Goal: Task Accomplishment & Management: Manage account settings

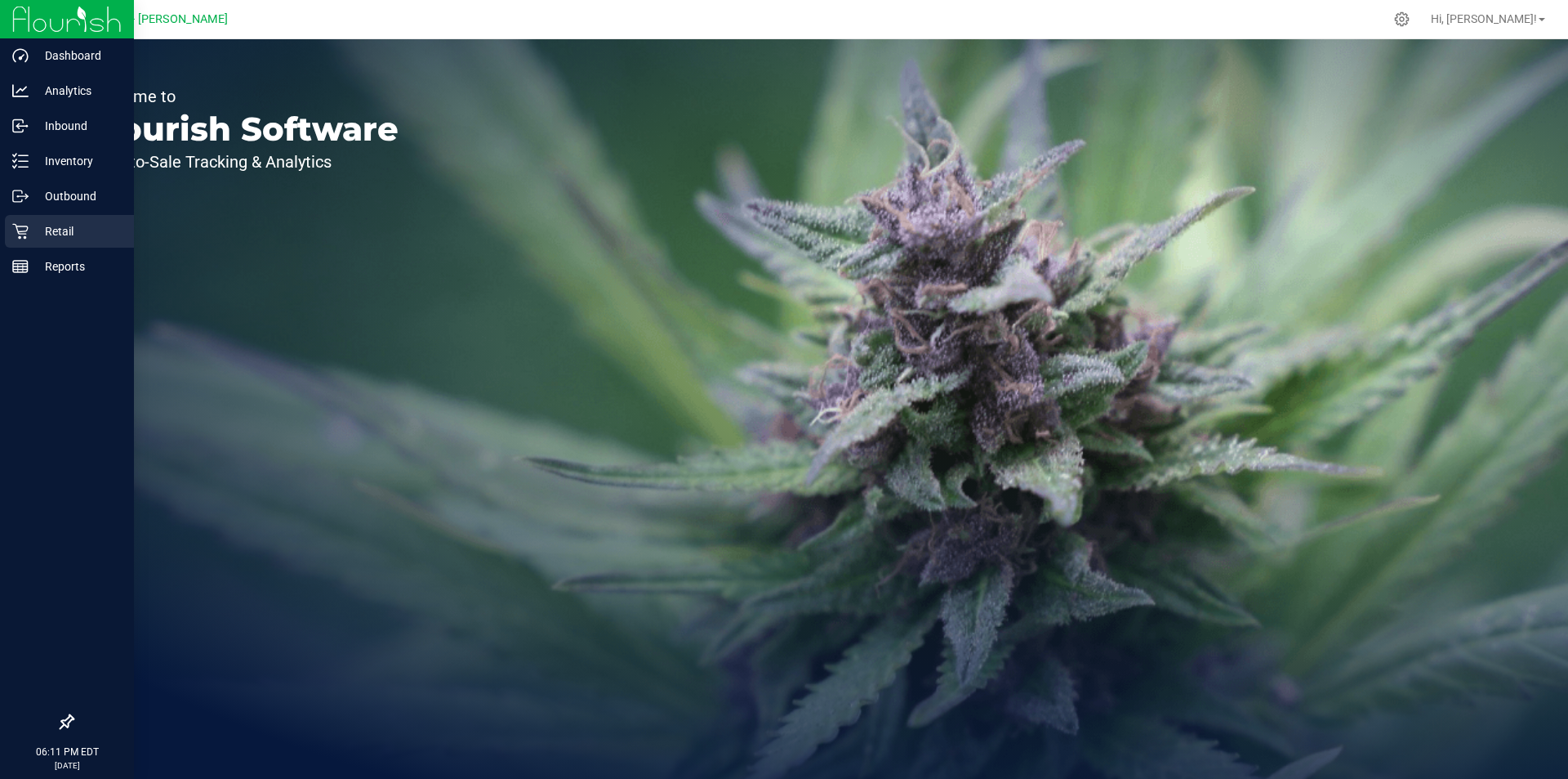
click at [73, 230] on p "Retail" at bounding box center [77, 232] width 98 height 20
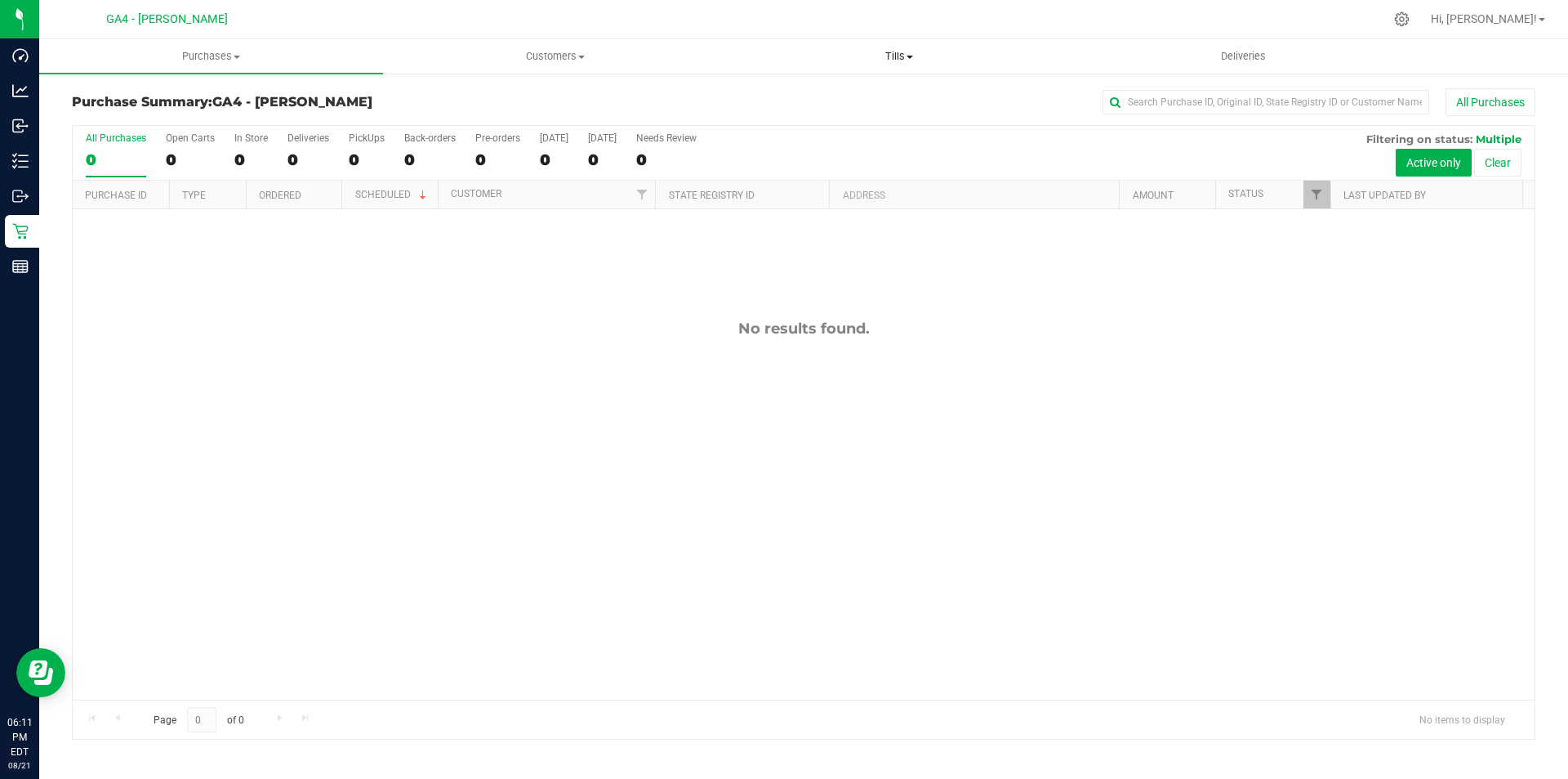
click at [886, 57] on span "Tills" at bounding box center [899, 56] width 342 height 15
click at [883, 93] on li "Manage tills" at bounding box center [899, 99] width 344 height 20
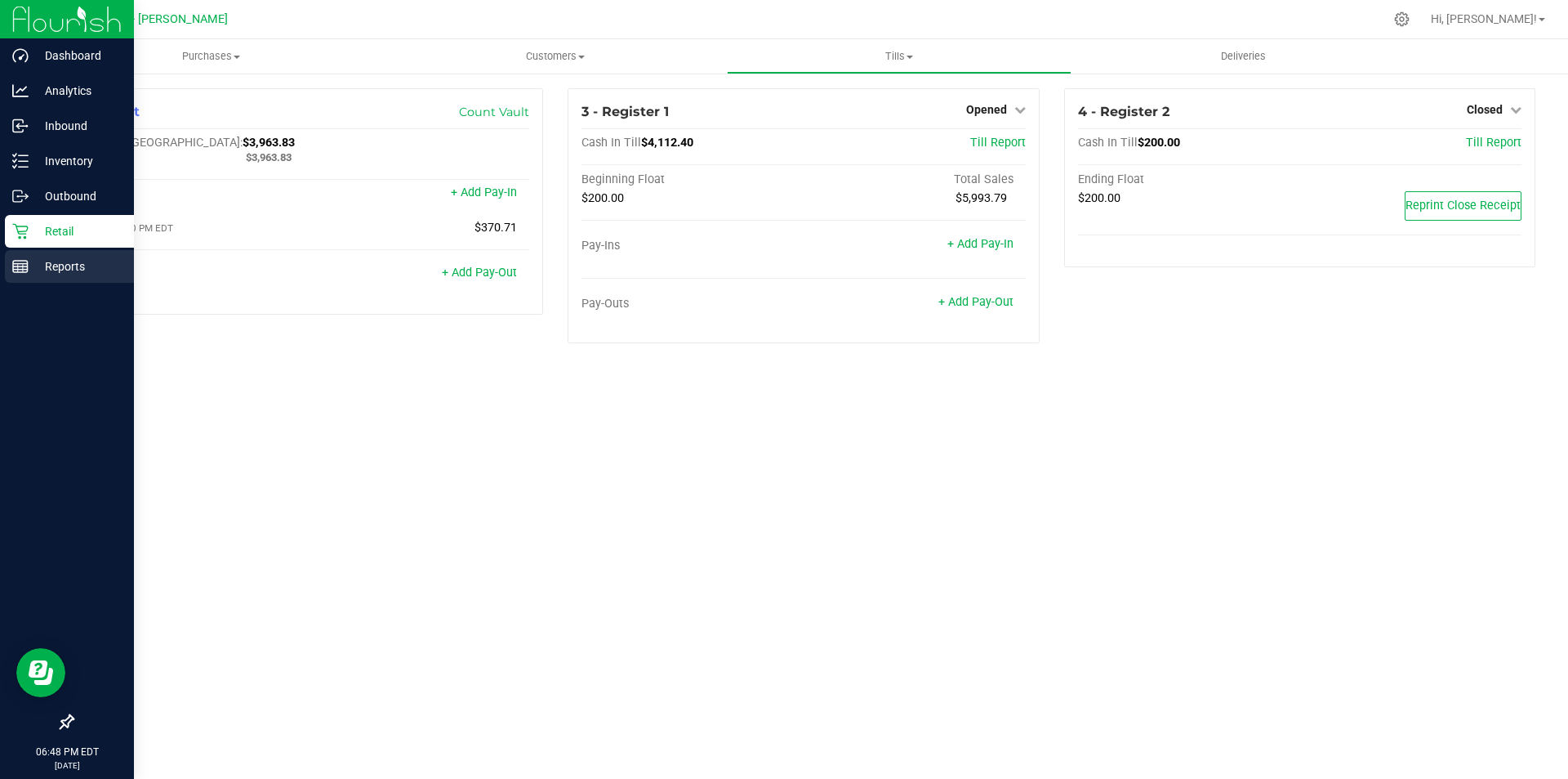
click at [33, 265] on p "Reports" at bounding box center [77, 266] width 98 height 20
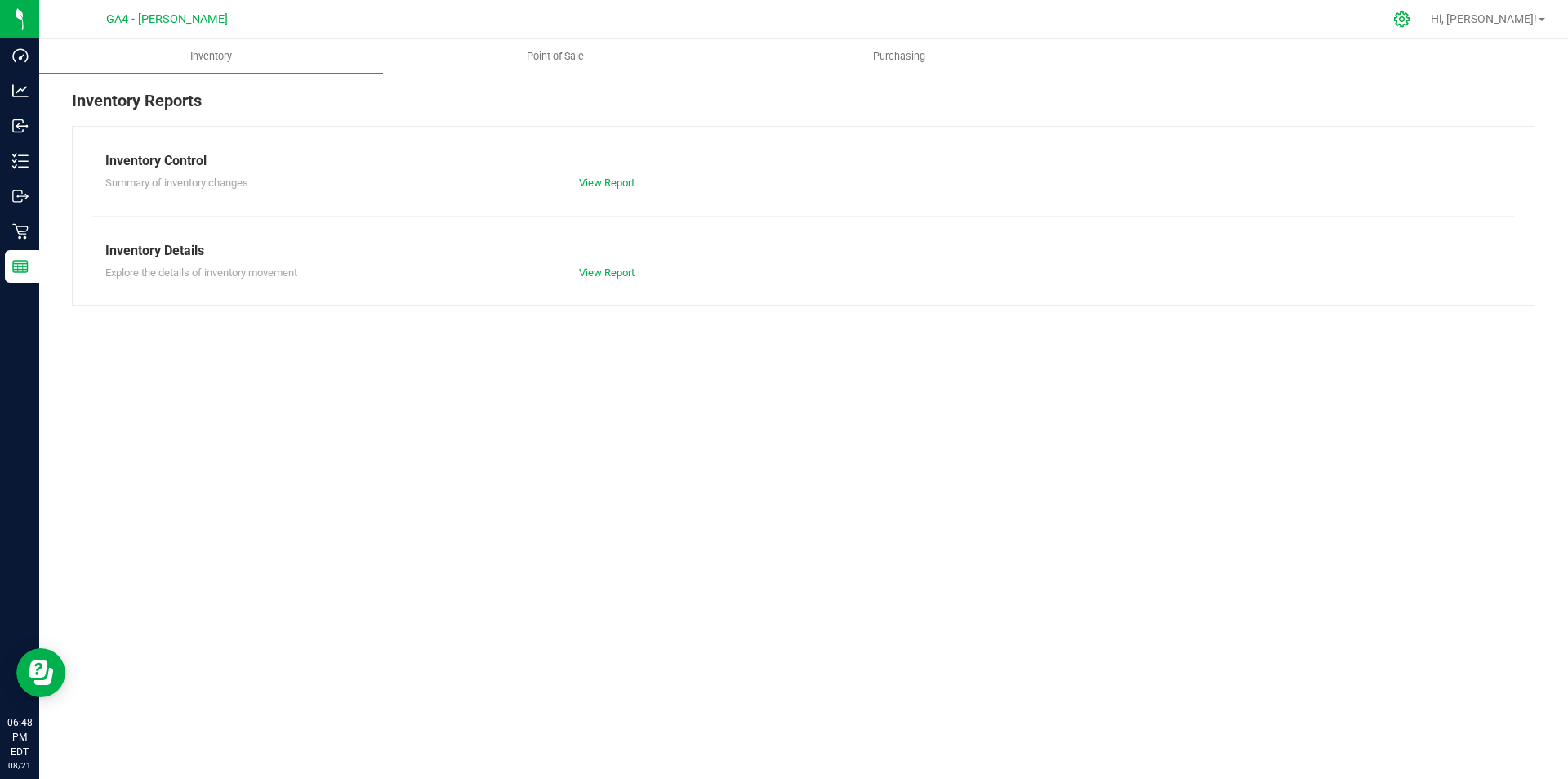
click at [1414, 22] on div at bounding box center [1402, 19] width 23 height 17
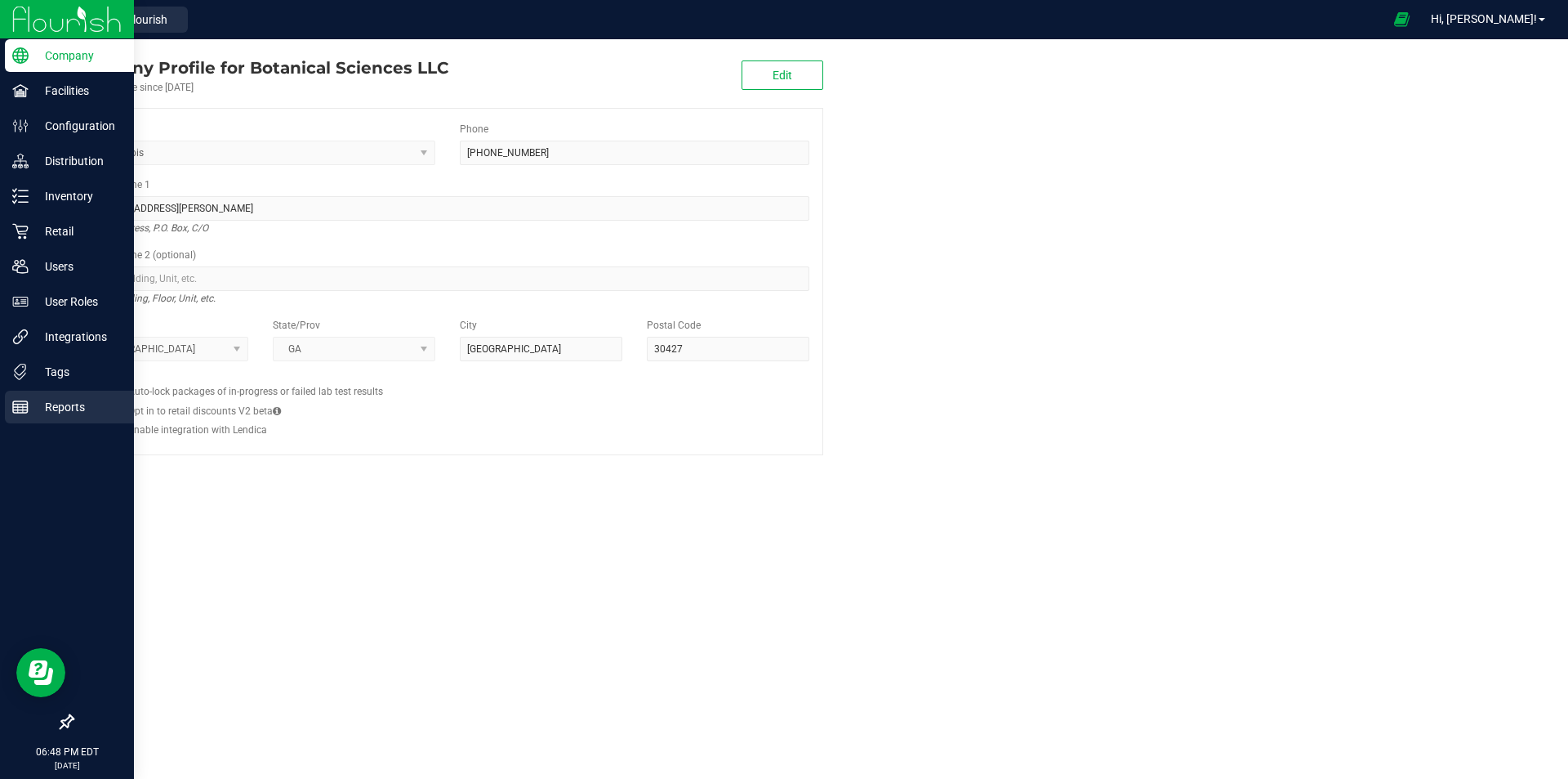
click at [30, 398] on p "Reports" at bounding box center [77, 407] width 98 height 20
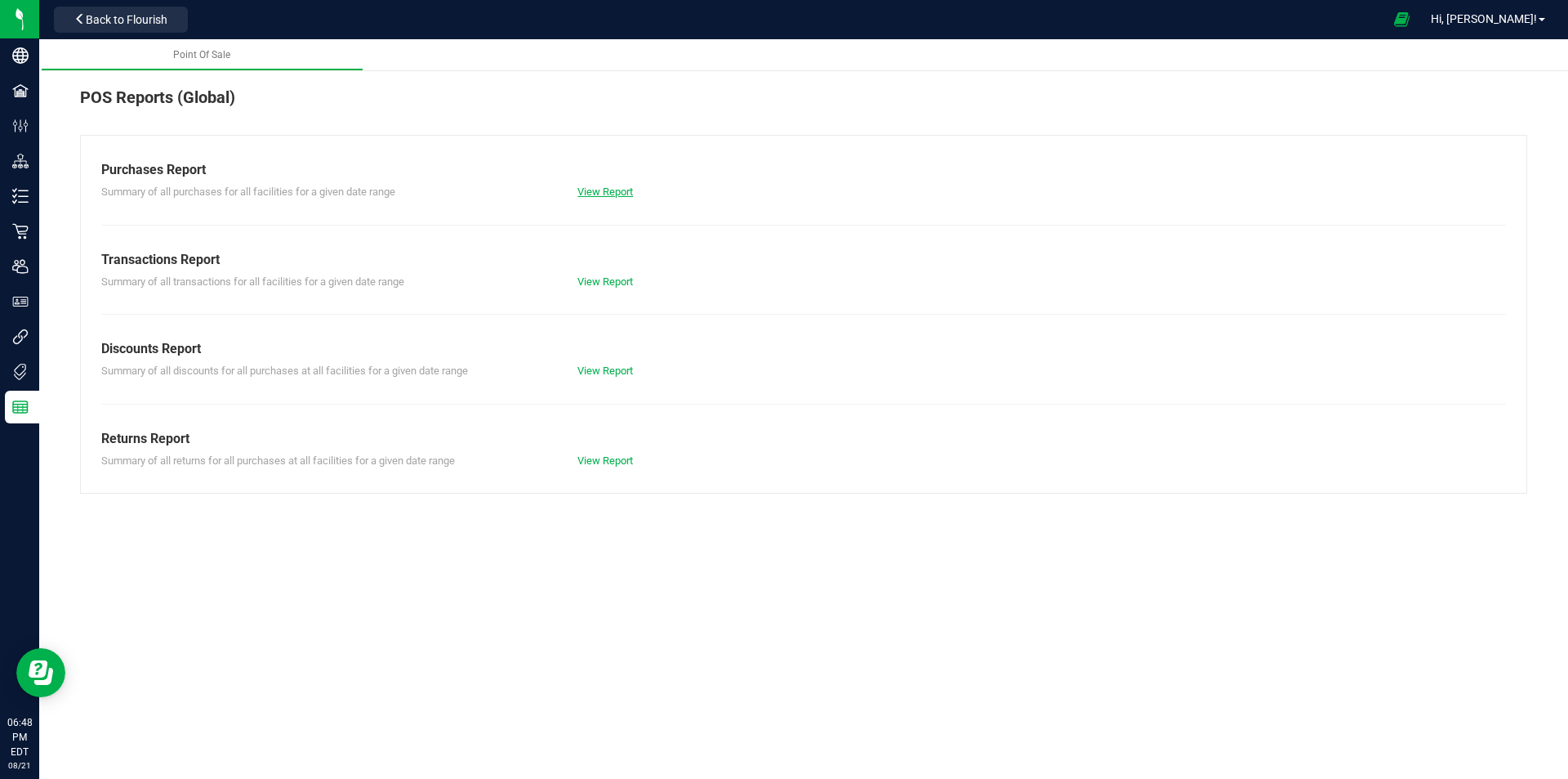
click at [582, 193] on link "View Report" at bounding box center [605, 191] width 55 height 12
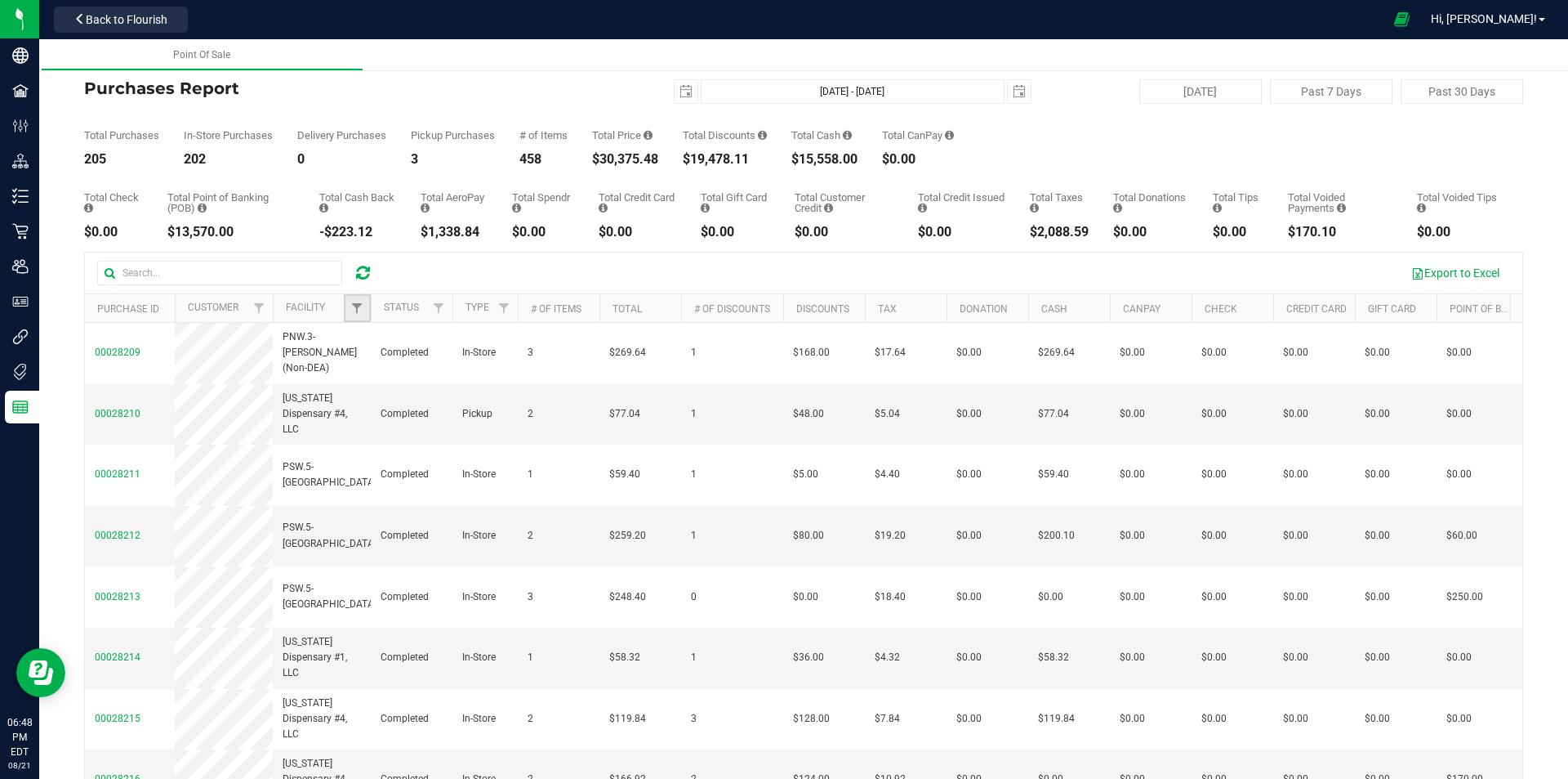
click at [352, 319] on link "Filter" at bounding box center [357, 308] width 27 height 28
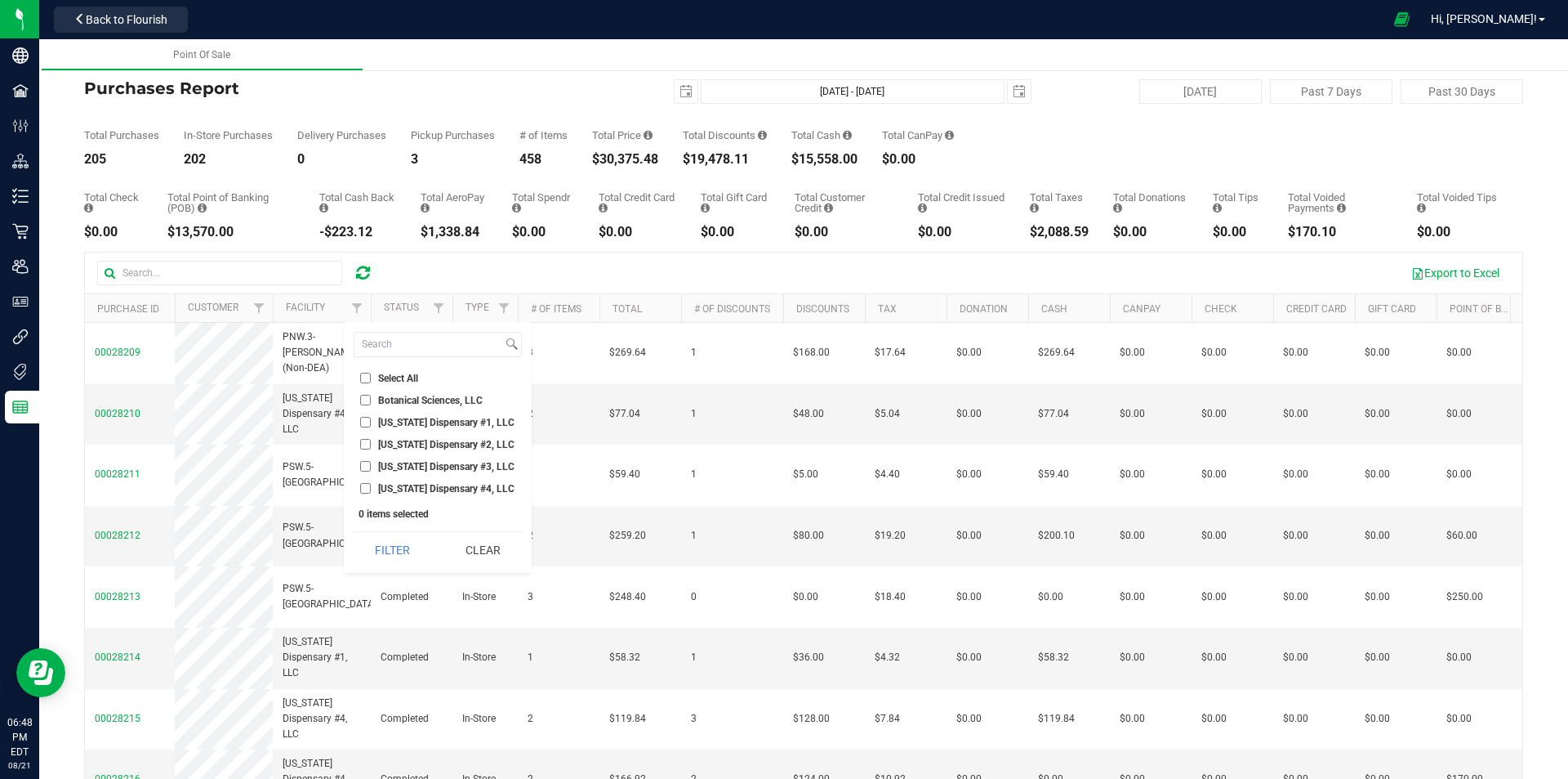
click at [428, 490] on span "Georgia Dispensary #4, LLC" at bounding box center [446, 489] width 136 height 10
click at [371, 490] on input "Georgia Dispensary #4, LLC" at bounding box center [366, 488] width 11 height 11
checkbox input "true"
click at [428, 543] on button "Filter" at bounding box center [393, 550] width 79 height 35
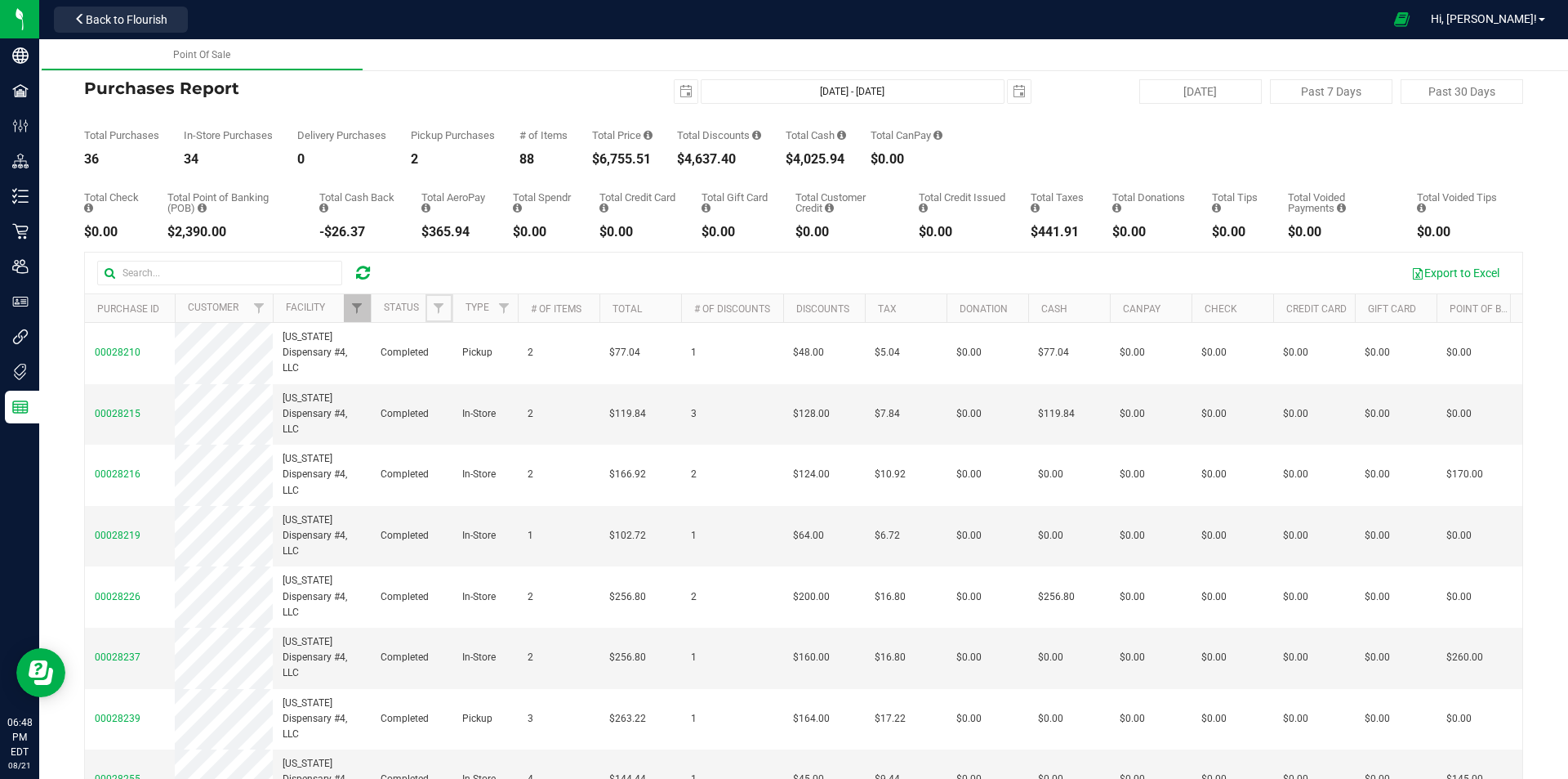
click at [434, 308] on span "Filter" at bounding box center [438, 308] width 13 height 13
click at [462, 420] on span "Completed" at bounding box center [484, 423] width 47 height 10
click at [452, 420] on input "Completed" at bounding box center [446, 422] width 11 height 11
checkbox input "true"
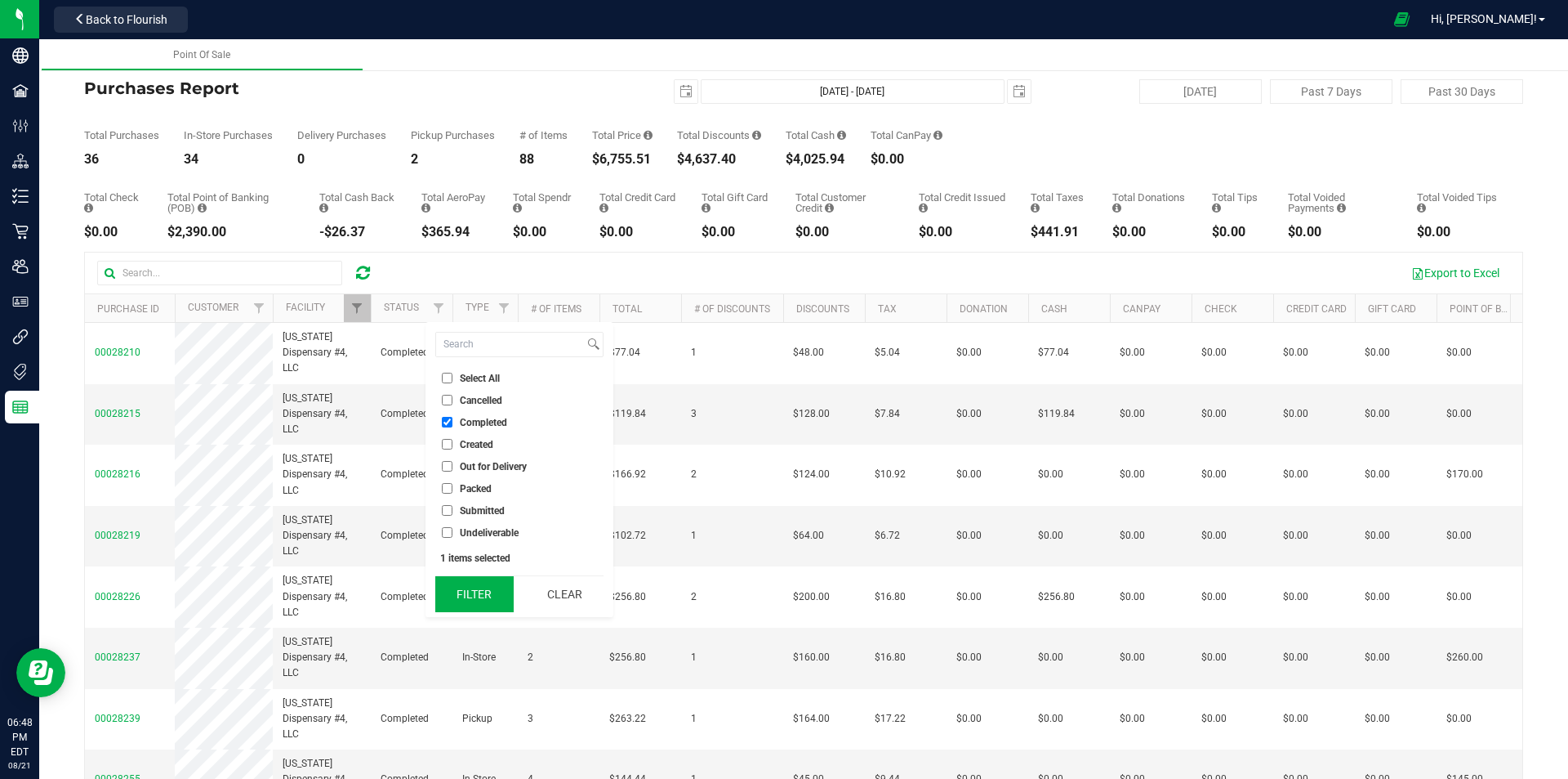
click at [477, 600] on button "Filter" at bounding box center [475, 594] width 79 height 35
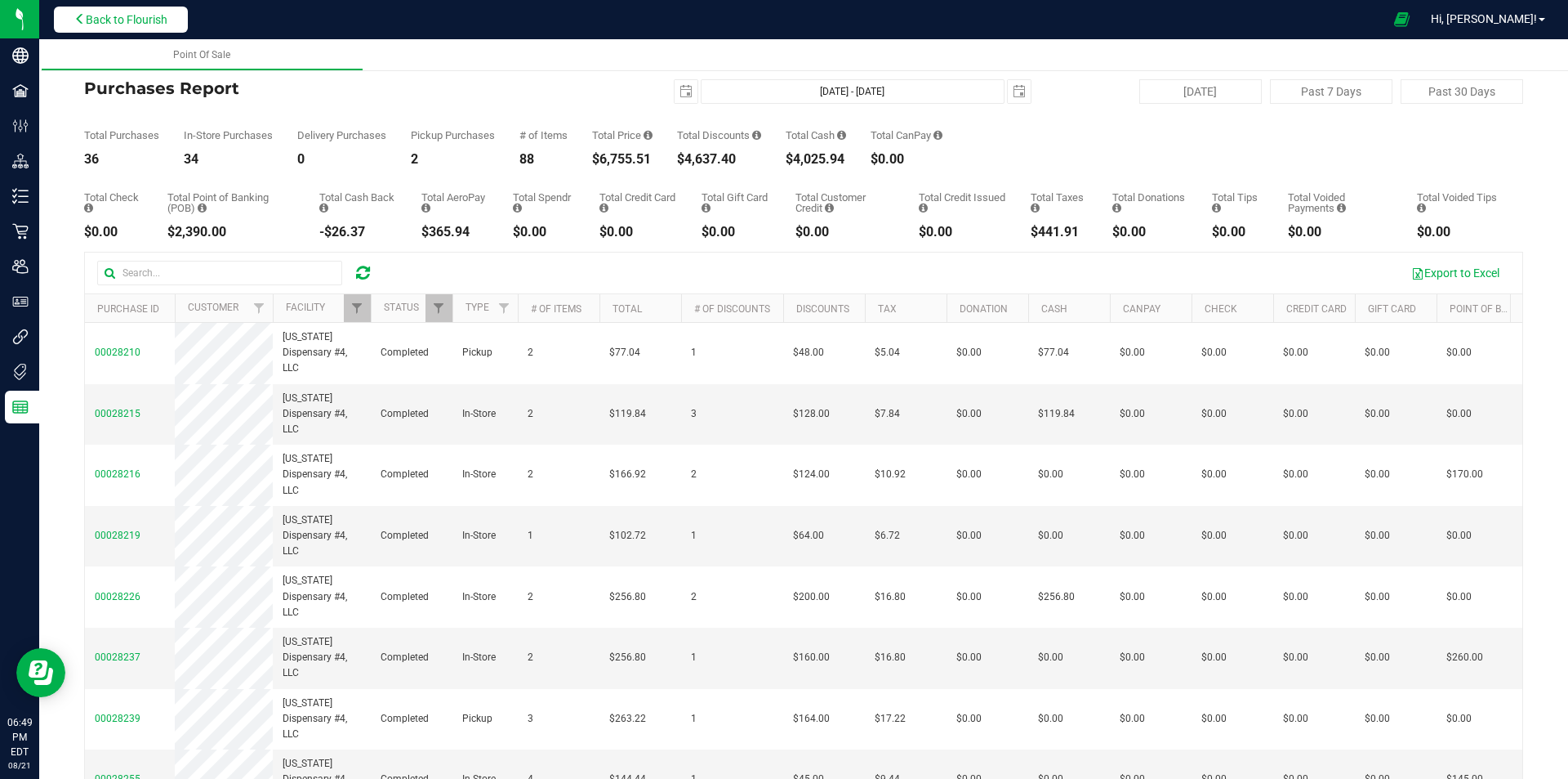
click at [177, 15] on button "Back to Flourish" at bounding box center [121, 20] width 134 height 27
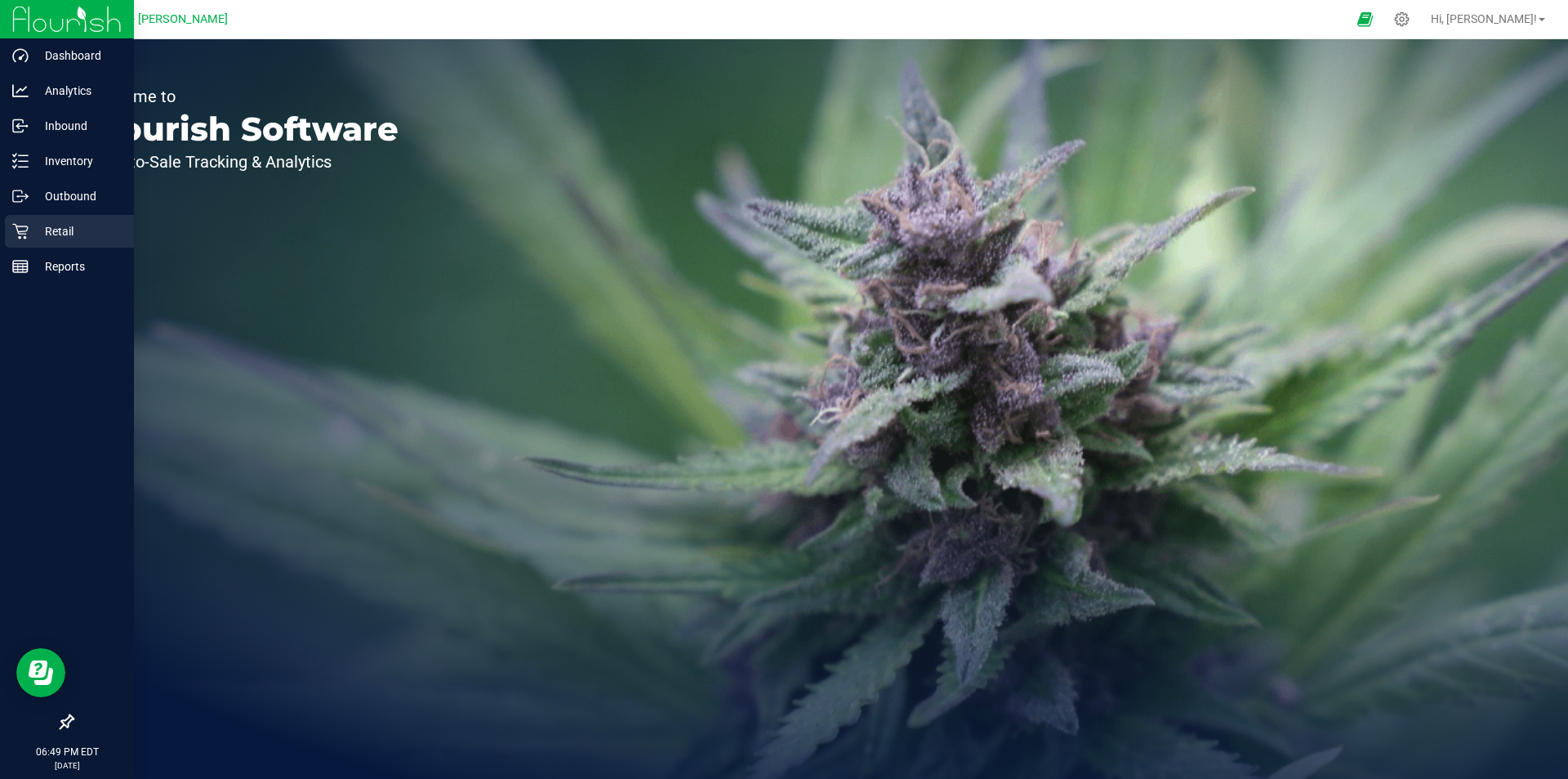
click at [74, 233] on p "Retail" at bounding box center [77, 232] width 98 height 20
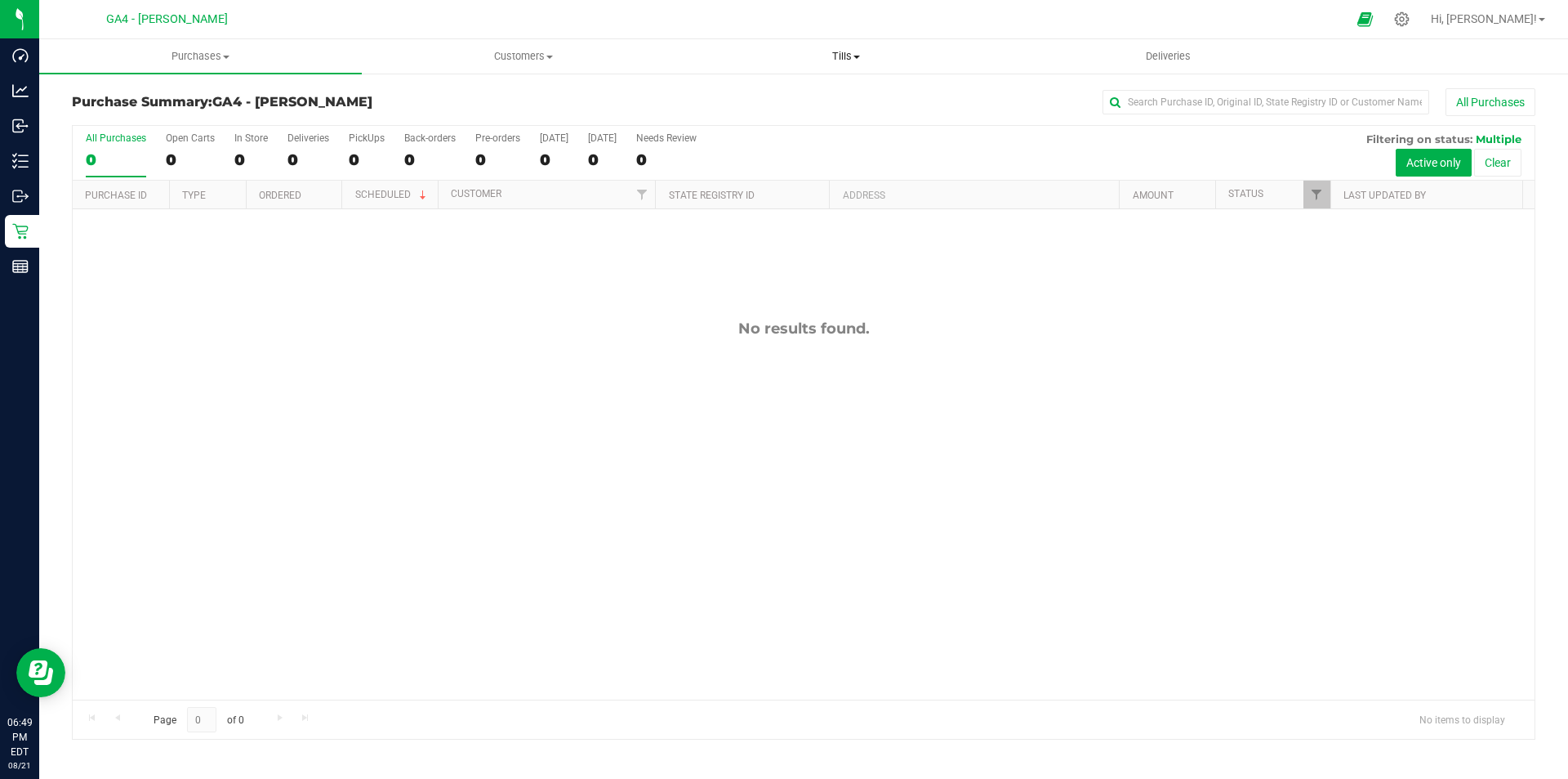
click at [841, 60] on span "Tills" at bounding box center [846, 56] width 321 height 15
click at [833, 104] on li "Manage tills" at bounding box center [846, 99] width 322 height 20
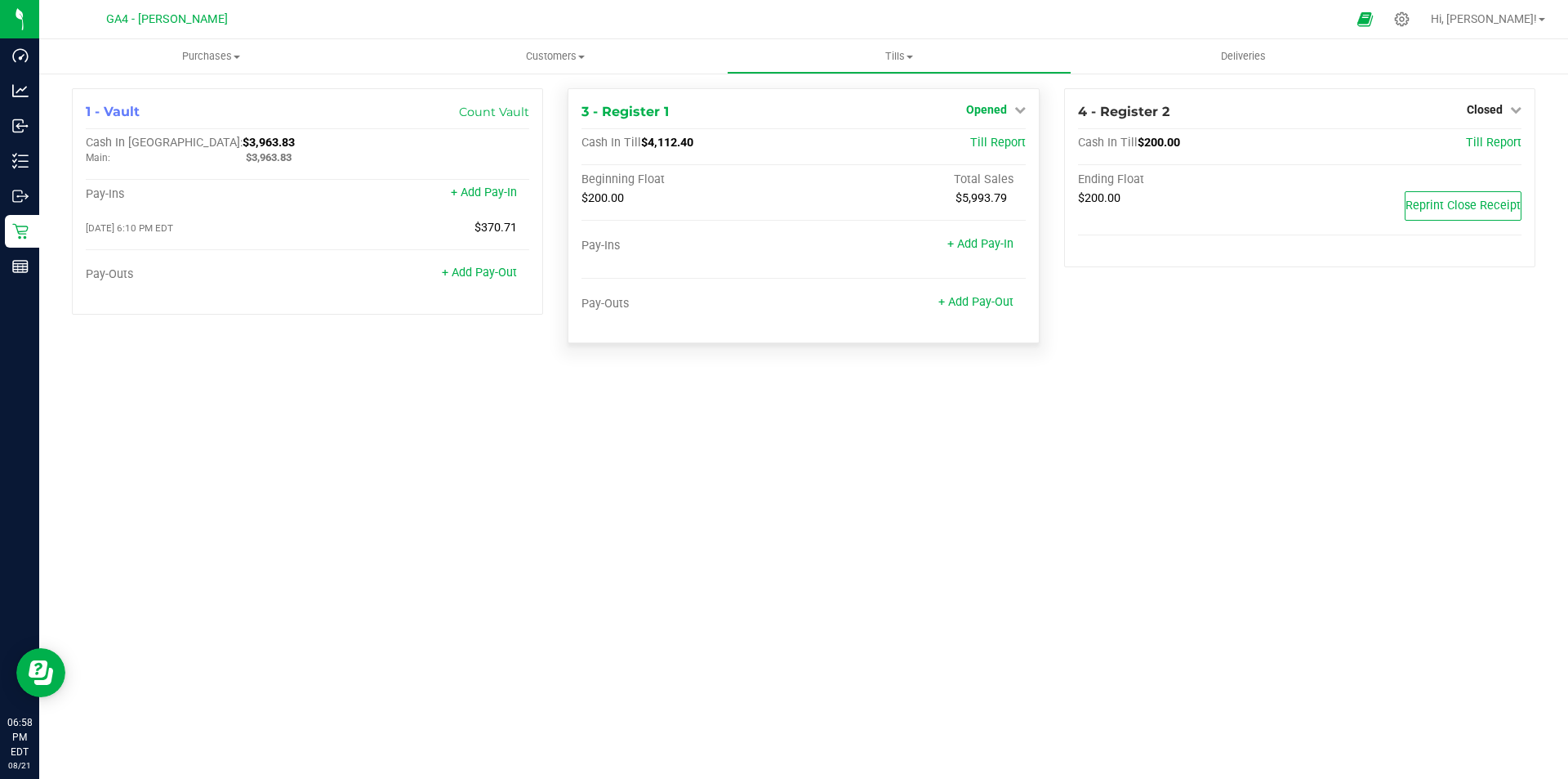
click at [1014, 112] on icon at bounding box center [1020, 109] width 12 height 12
click at [980, 145] on link "Close Till" at bounding box center [989, 143] width 44 height 13
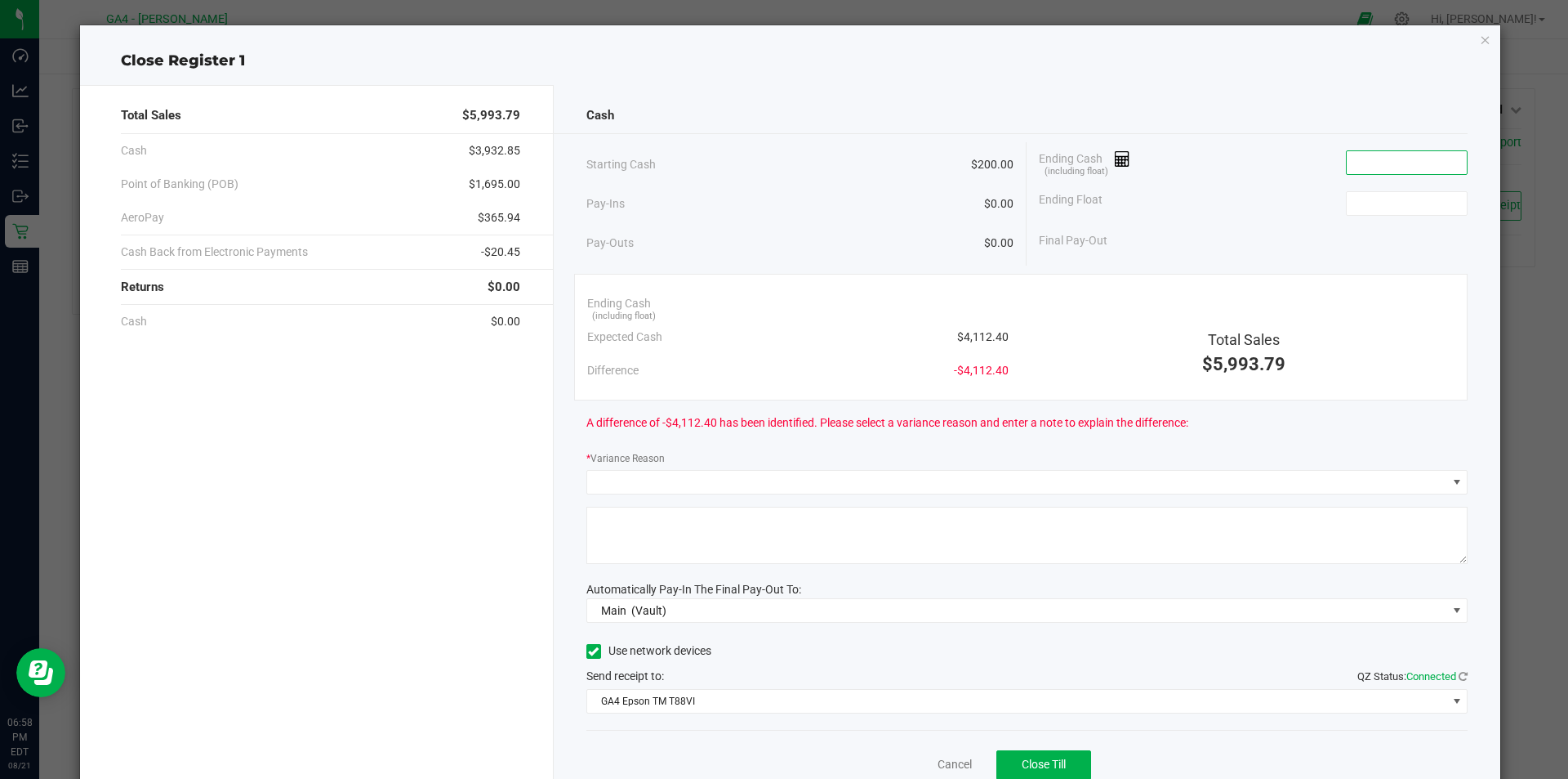
click at [1349, 159] on input at bounding box center [1407, 162] width 120 height 23
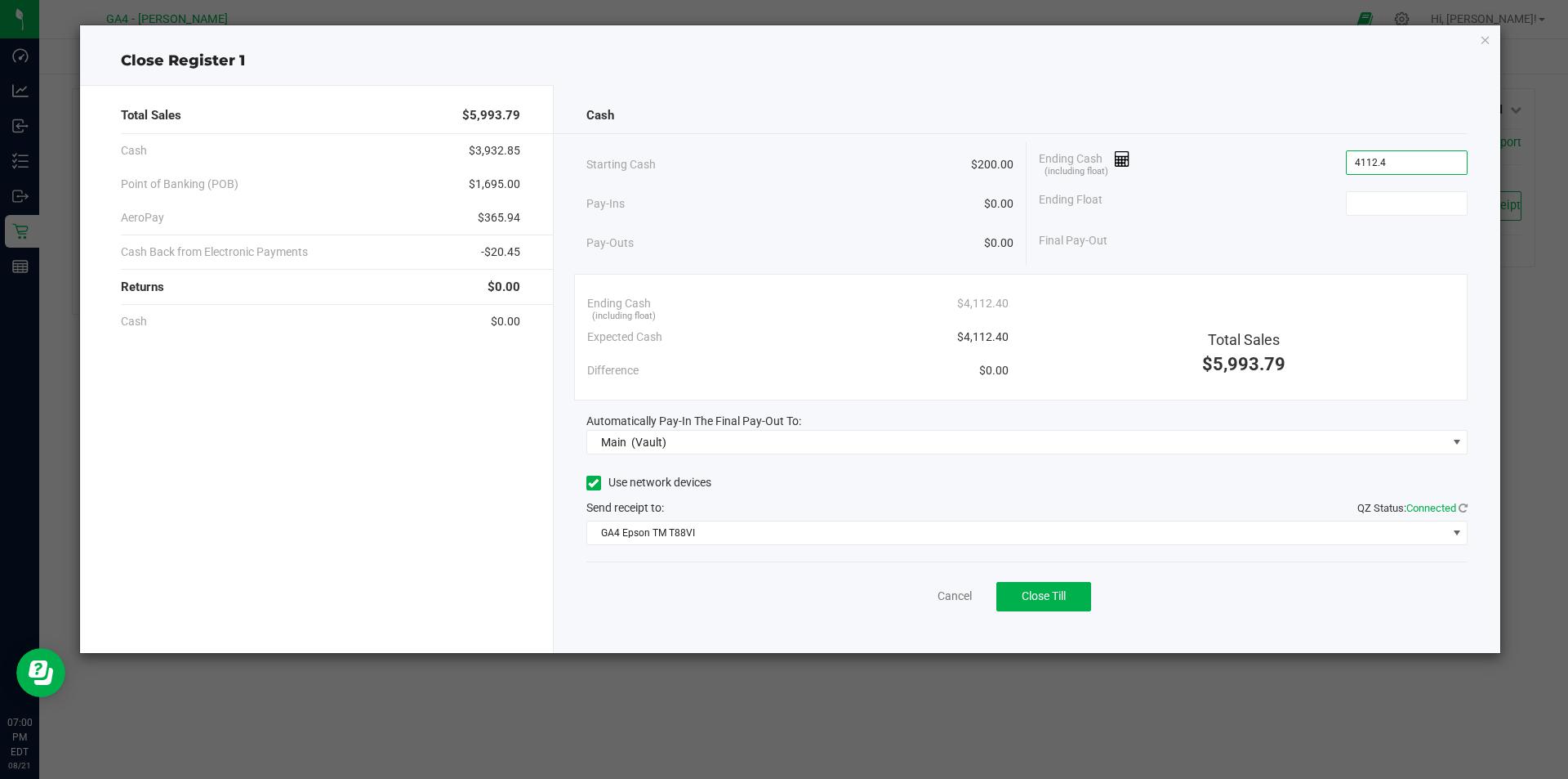
type input "$4,112.40"
click at [595, 483] on icon at bounding box center [593, 483] width 11 height 0
click at [0, 0] on input "Use network devices" at bounding box center [0, 0] width 0 height 0
click at [735, 545] on div "Cash Starting Cash $200.00 Pay-Ins $0.00 Pay-Outs $0.00 Ending Cash (including …" at bounding box center [1028, 369] width 948 height 568
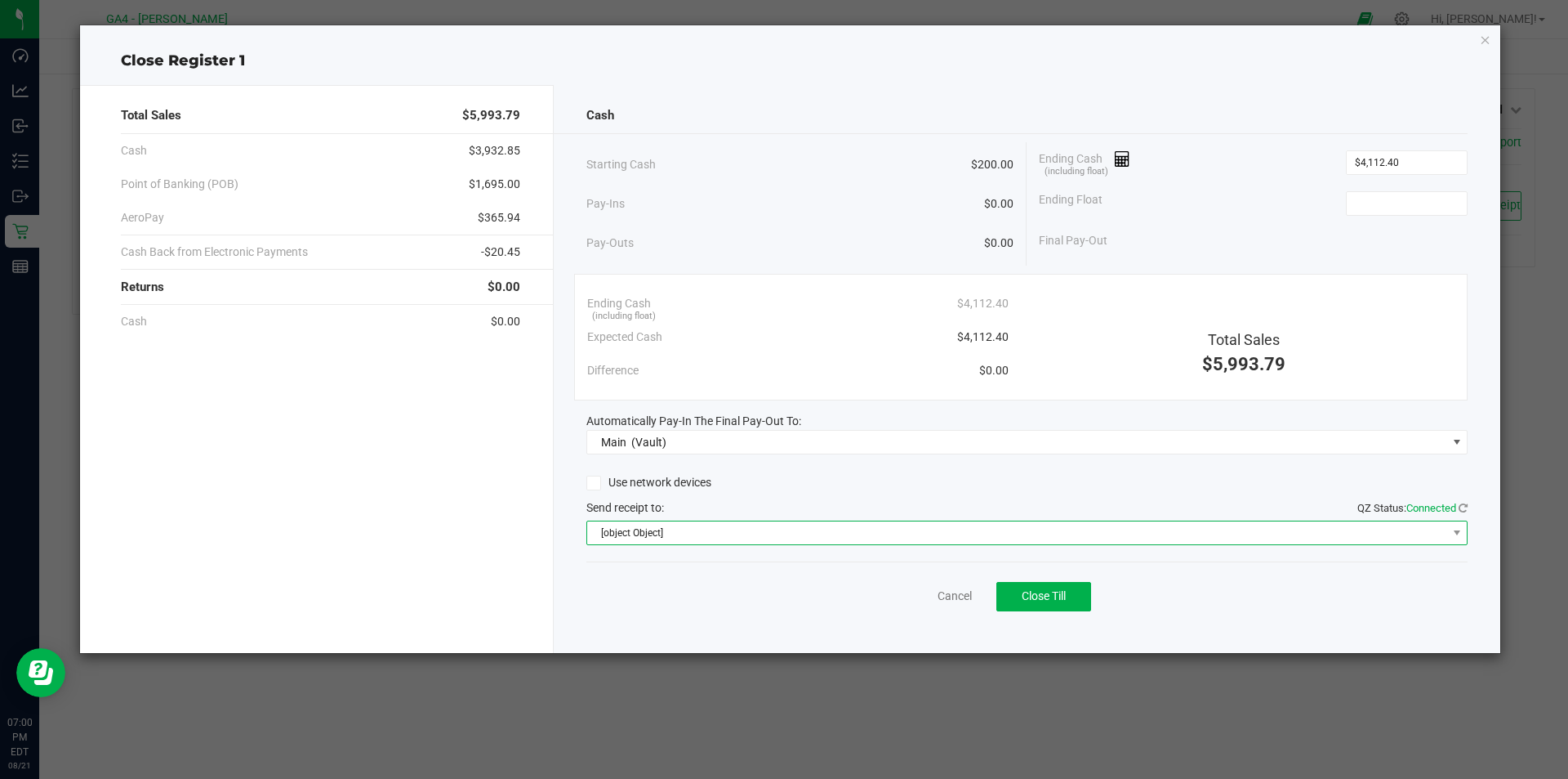
click at [735, 542] on span "[object Object]" at bounding box center [1017, 532] width 860 height 23
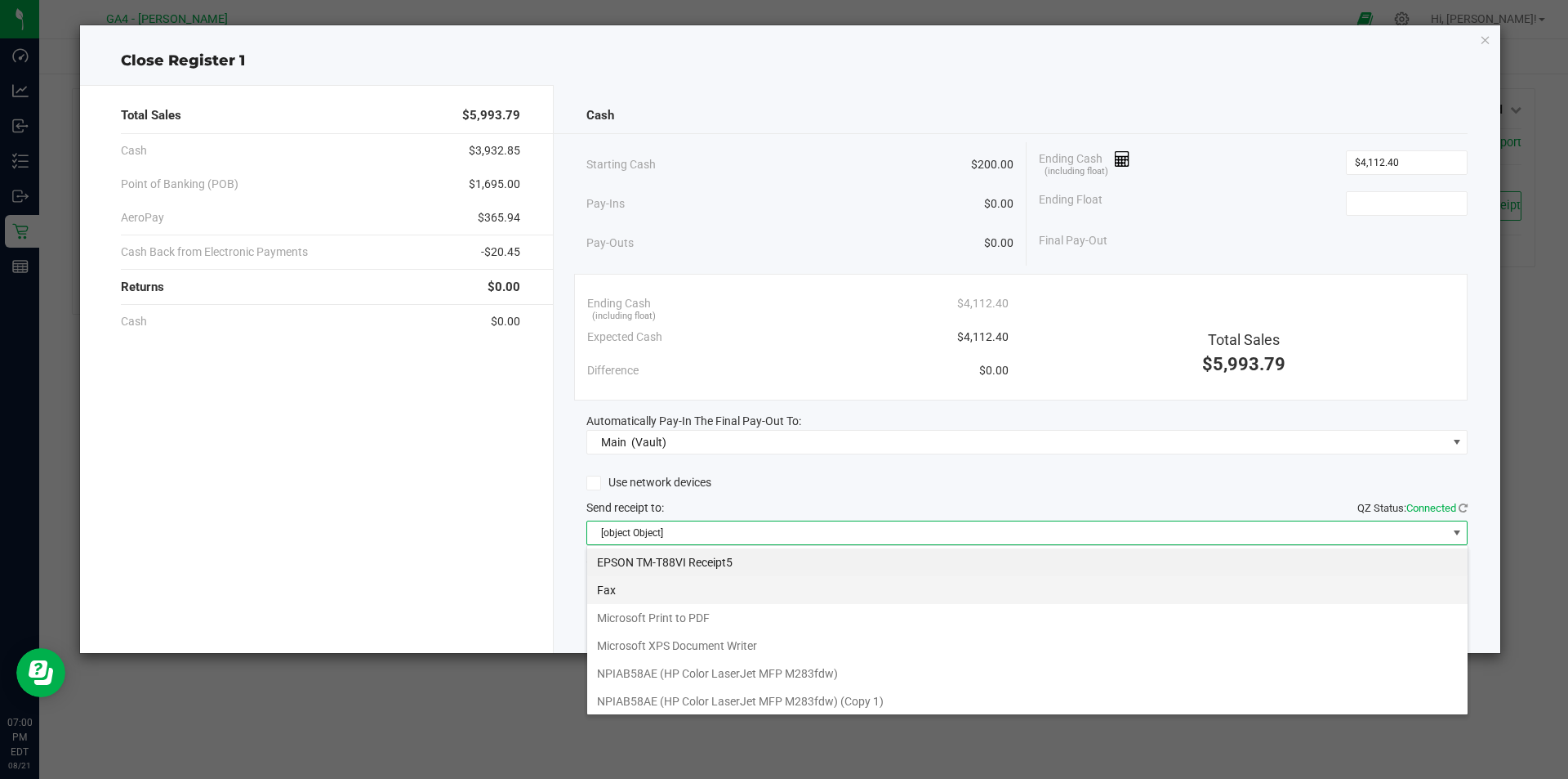
scroll to position [25, 881]
click at [723, 566] on Receipt5 "EPSON TM-T88VI Receipt5" at bounding box center [1028, 562] width 881 height 28
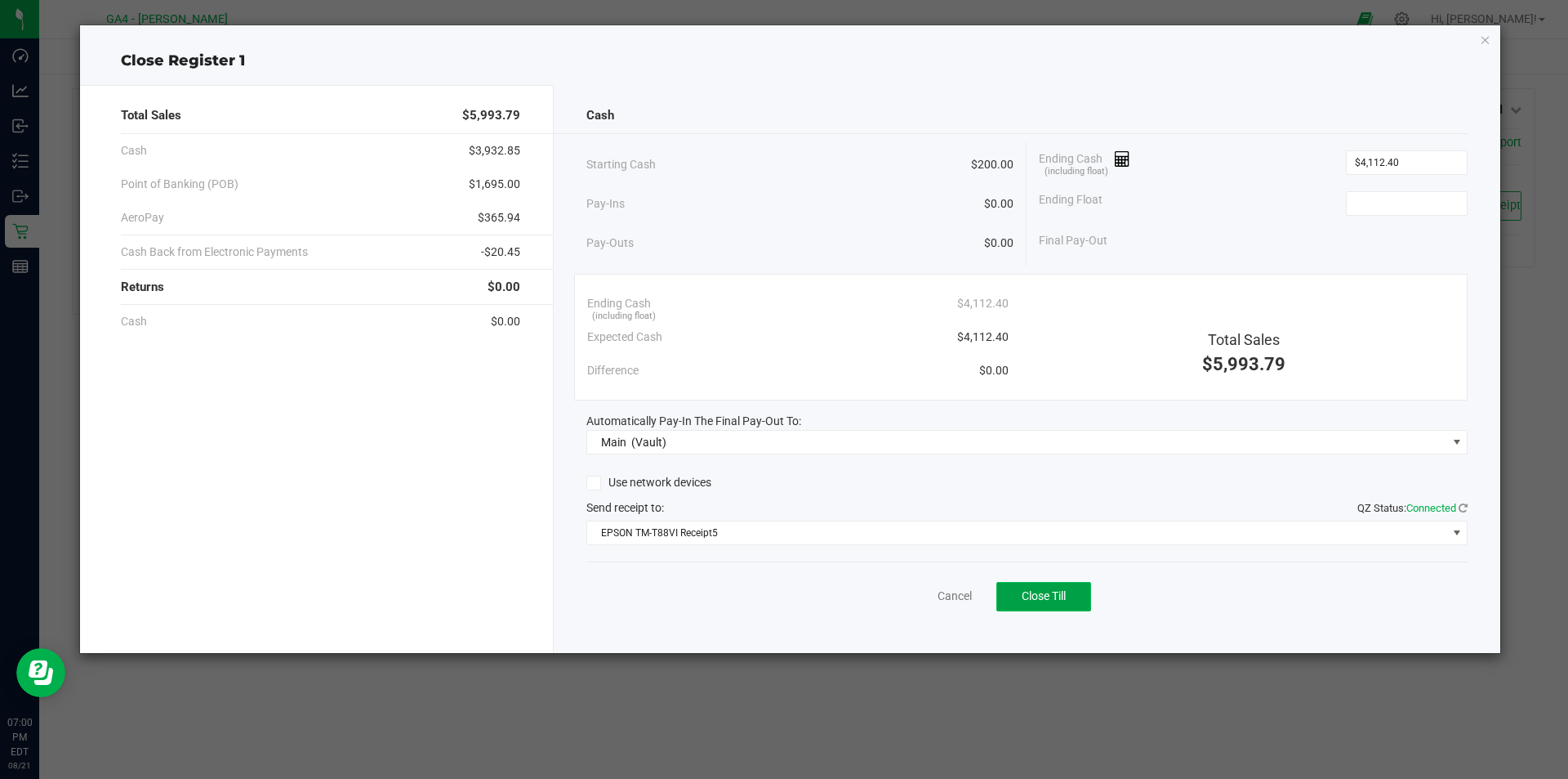
click at [1033, 599] on span "Close Till" at bounding box center [1044, 596] width 44 height 13
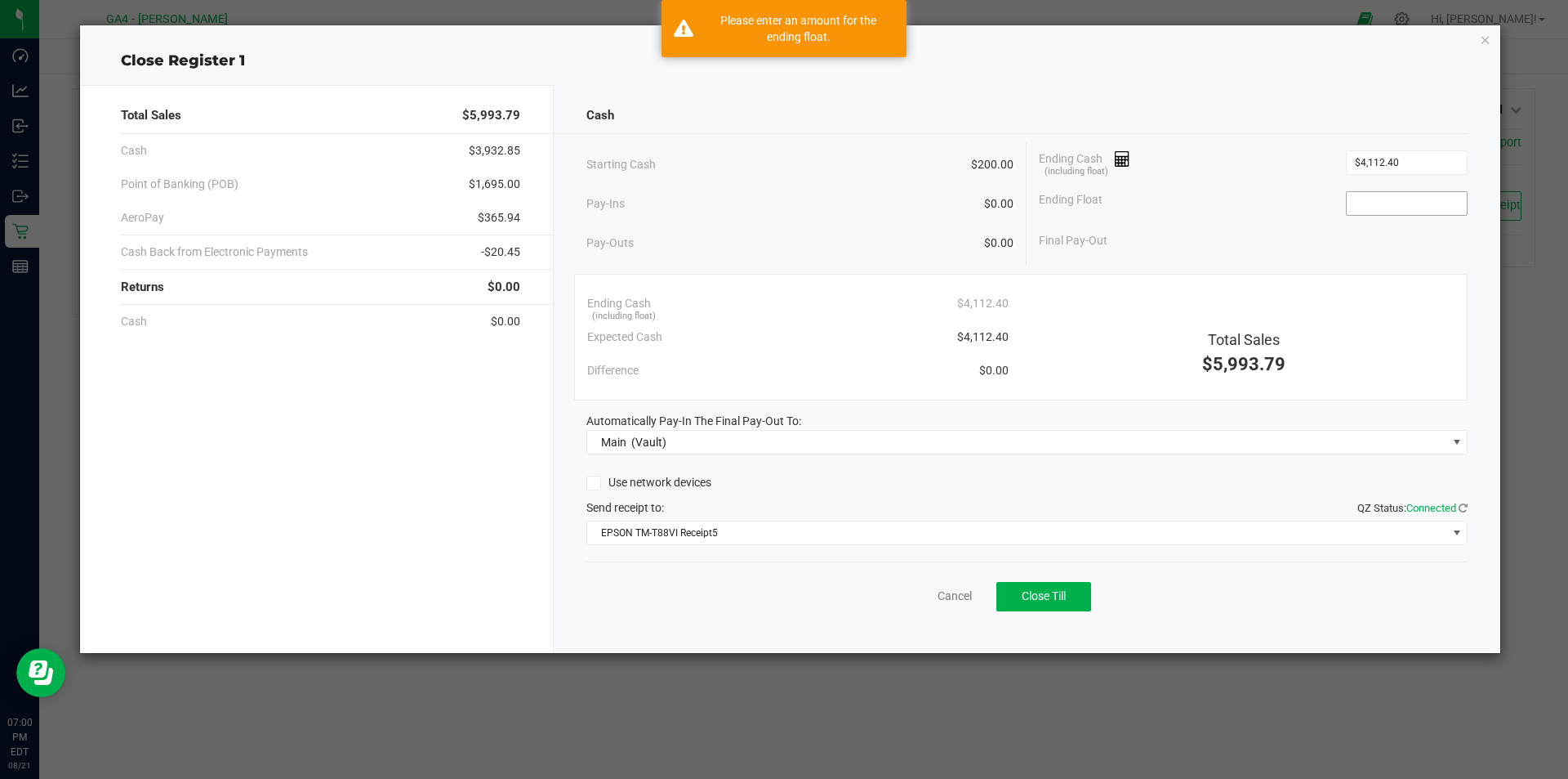
click at [1382, 205] on input at bounding box center [1407, 203] width 120 height 23
type input "$200.00"
click at [1072, 604] on button "Close Till" at bounding box center [1044, 597] width 95 height 30
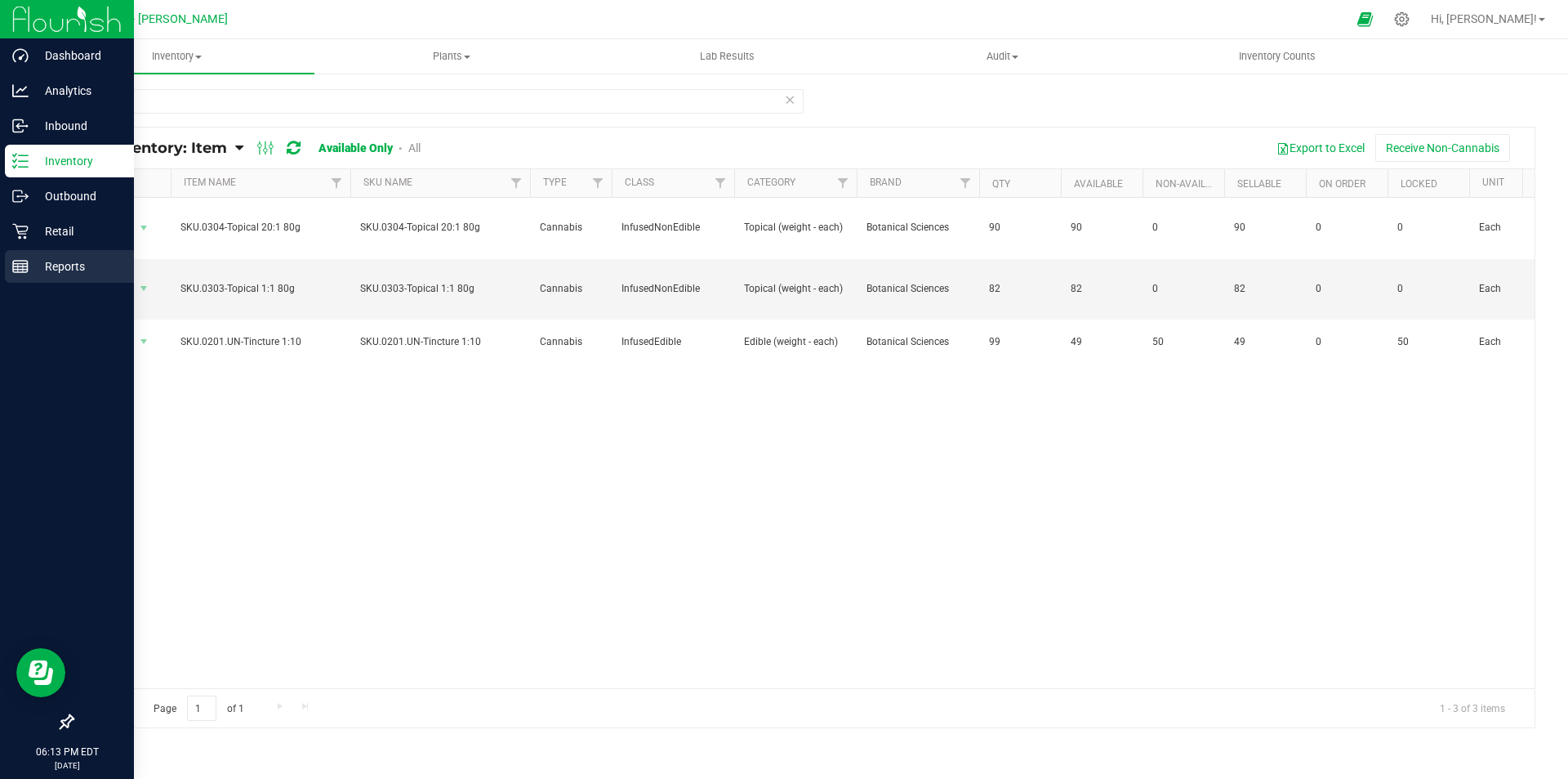
click at [18, 260] on rect at bounding box center [20, 266] width 15 height 12
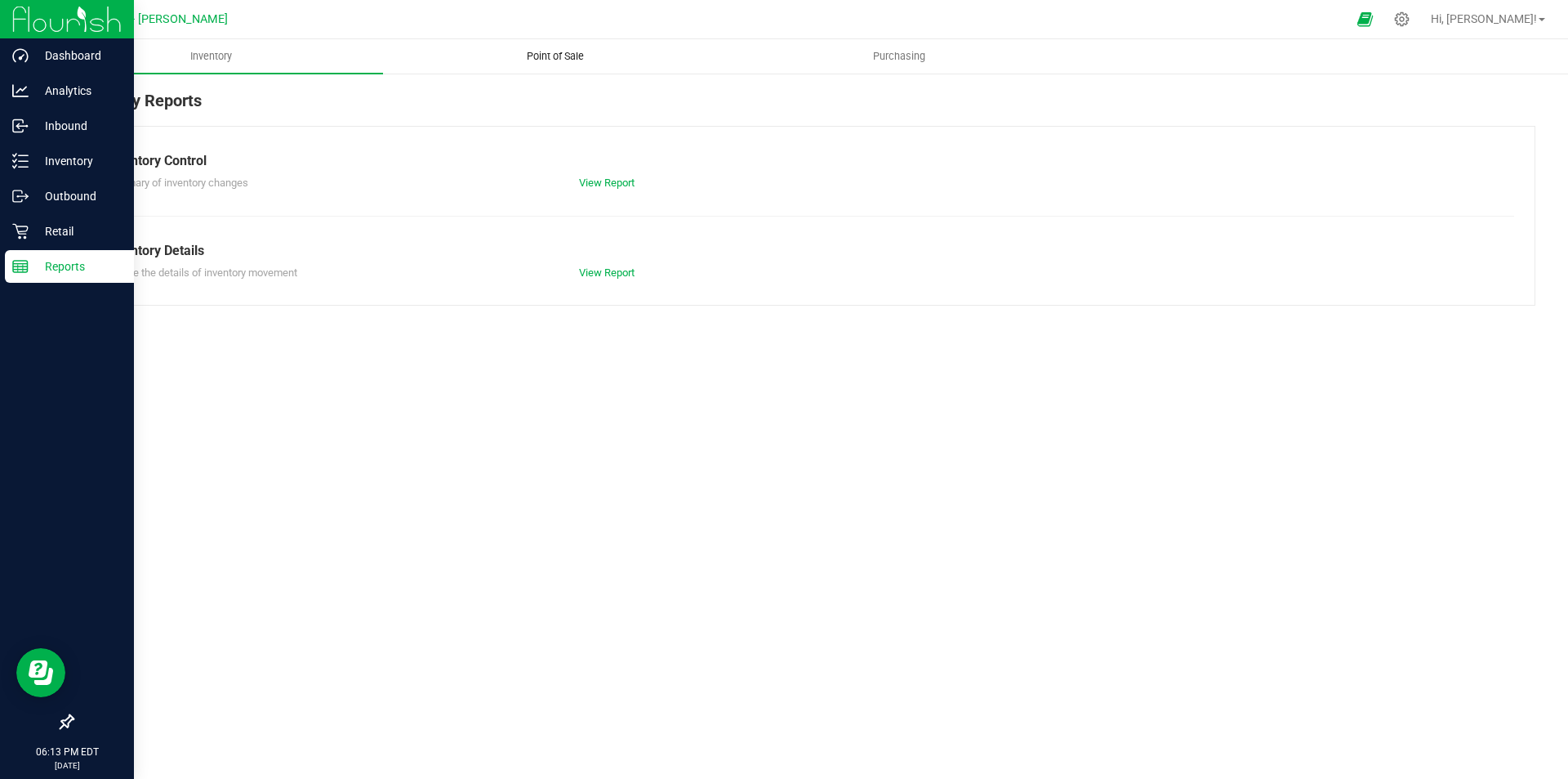
click at [577, 64] on uib-tab-heading "Point of Sale" at bounding box center [555, 56] width 342 height 33
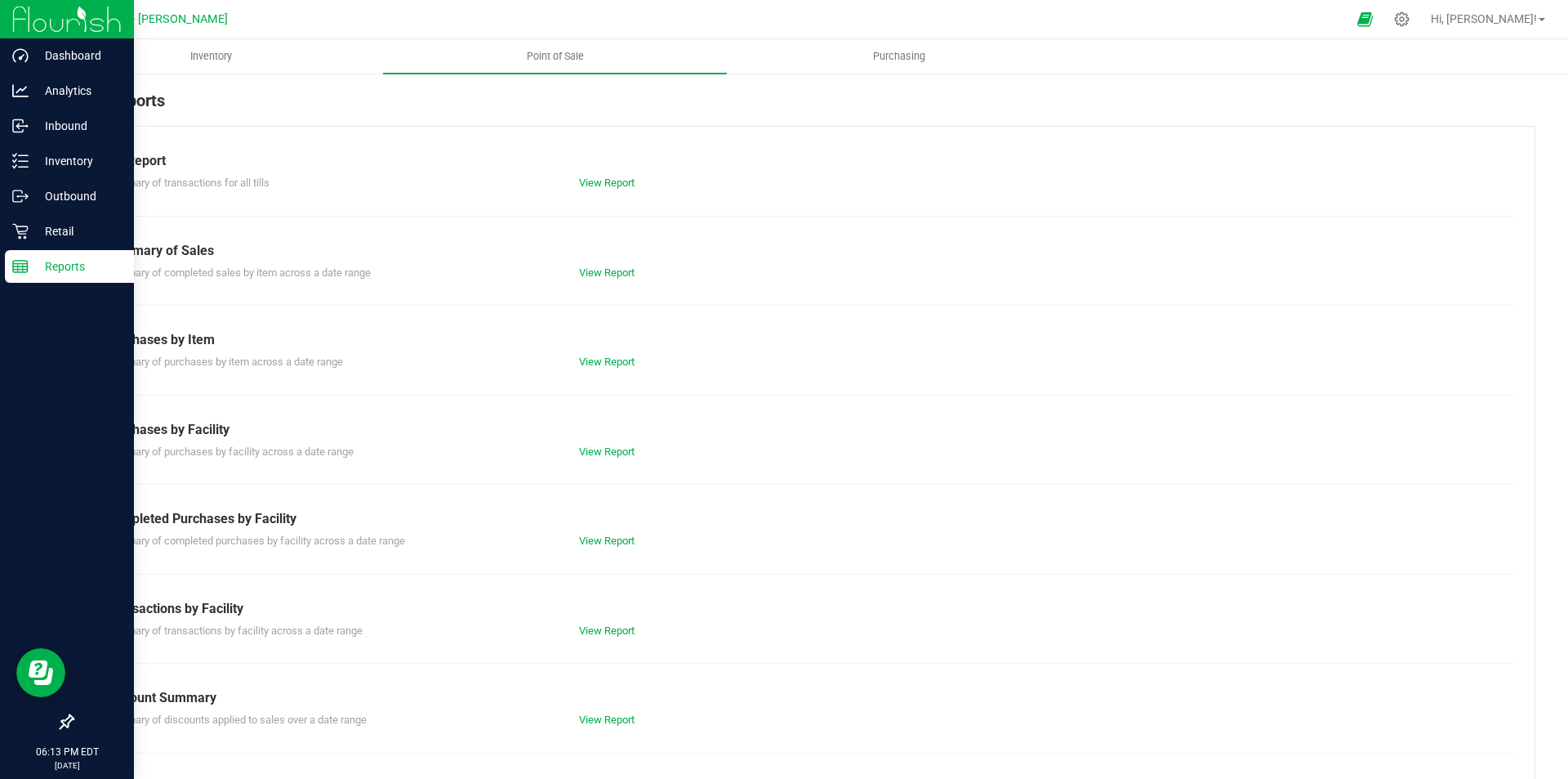
click at [589, 175] on div "View Report" at bounding box center [803, 182] width 474 height 17
click at [589, 176] on div "View Report" at bounding box center [803, 182] width 474 height 17
click at [592, 177] on link "View Report" at bounding box center [607, 182] width 55 height 12
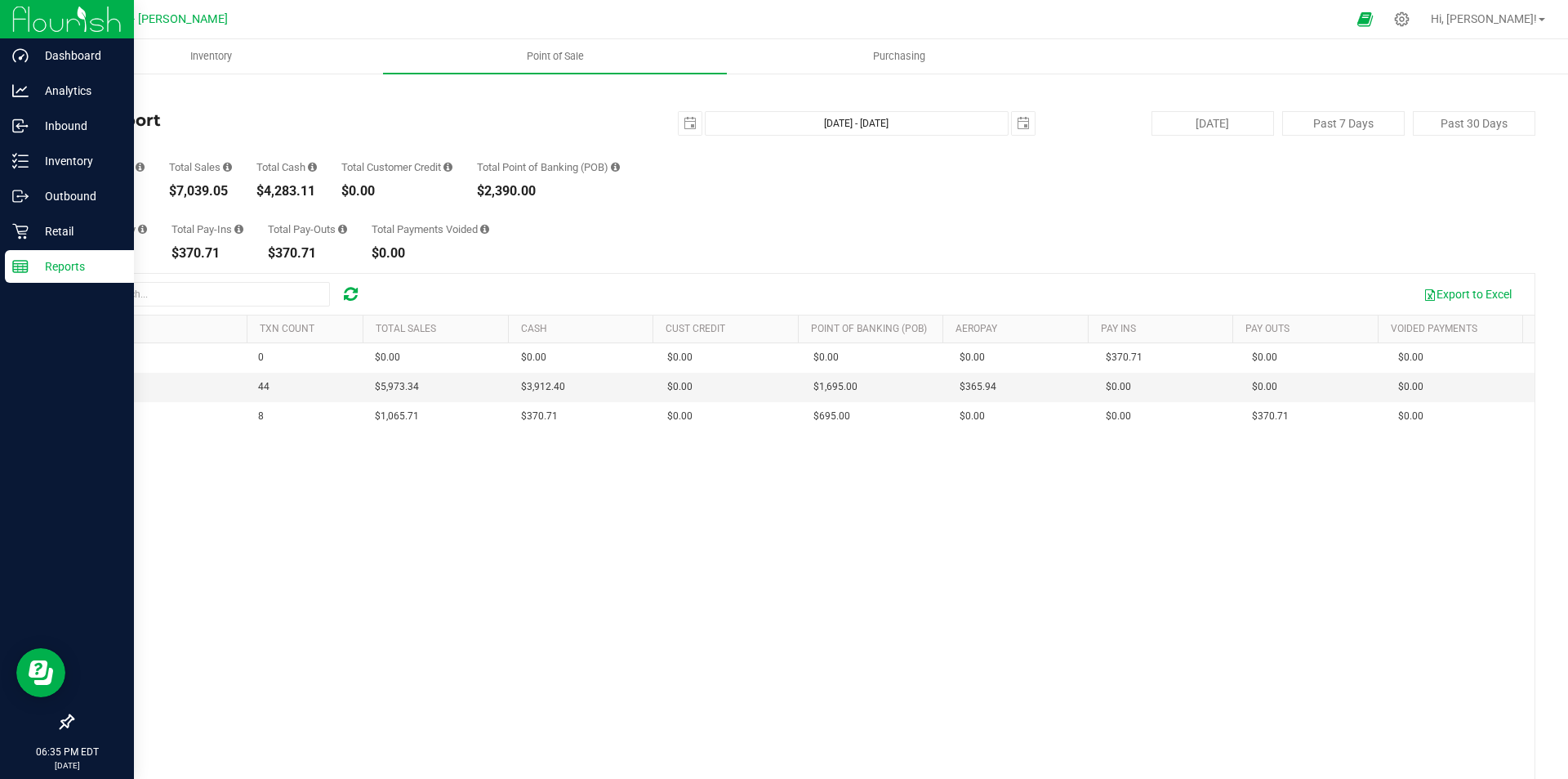
click at [351, 295] on icon at bounding box center [351, 294] width 14 height 17
